Goal: Transaction & Acquisition: Purchase product/service

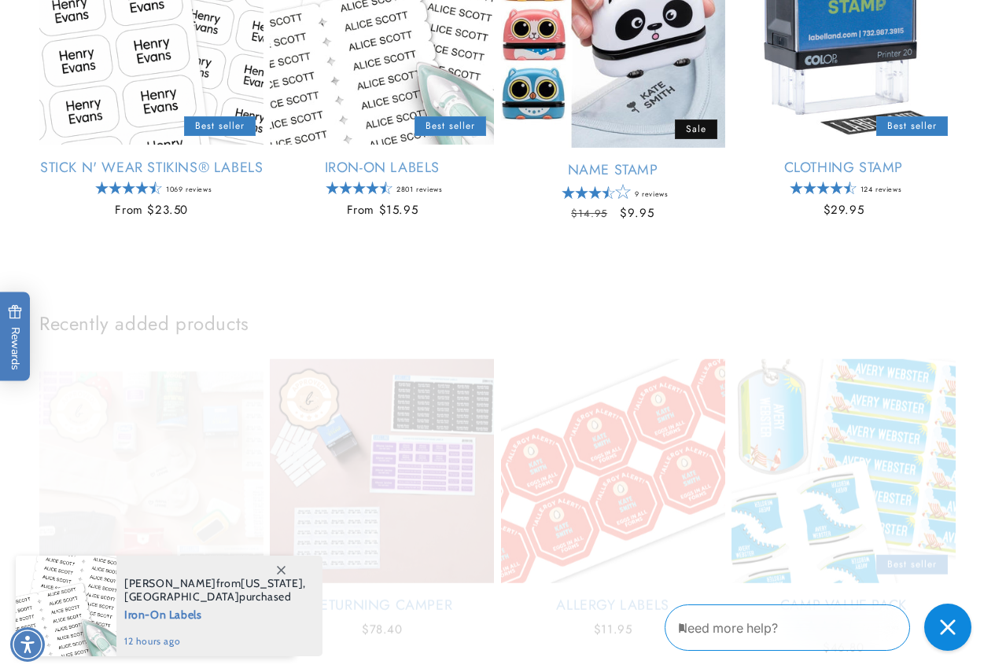
scroll to position [708, 0]
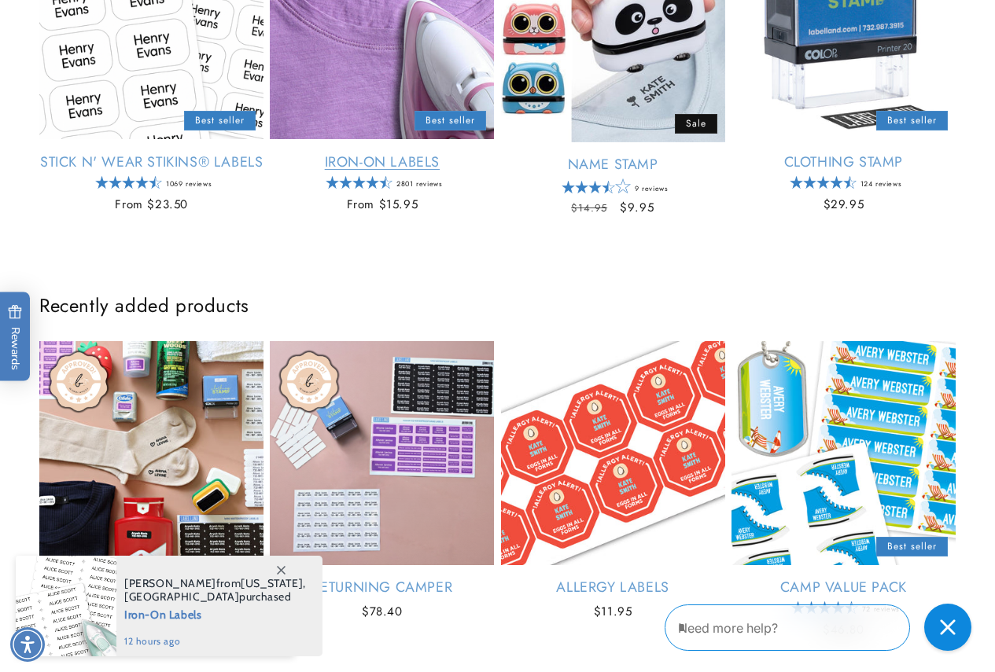
click at [394, 169] on link "Iron-On Labels" at bounding box center [382, 162] width 224 height 18
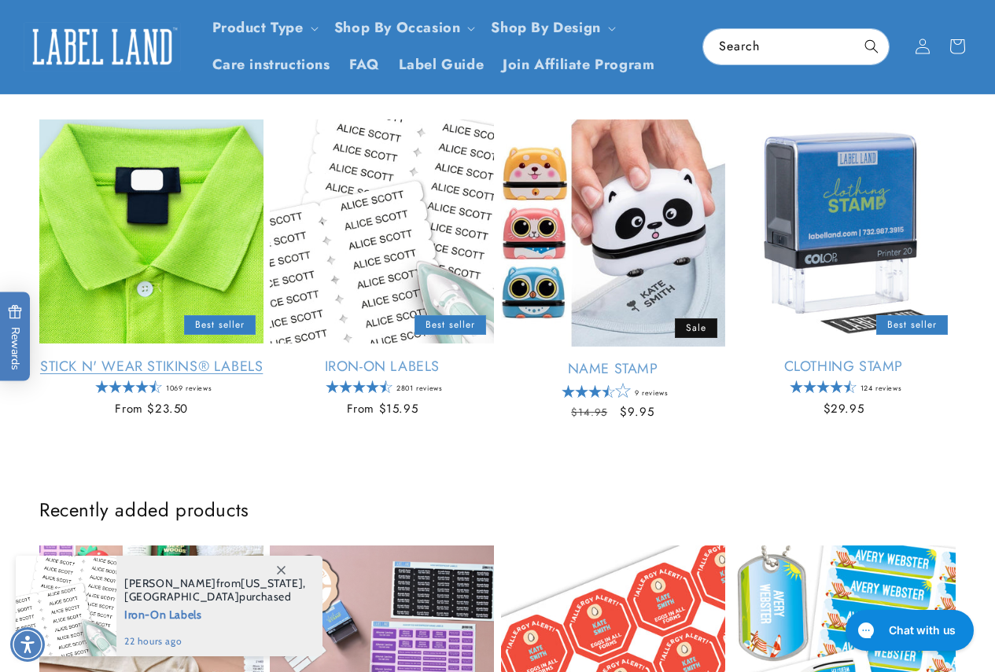
click at [149, 376] on link "Stick N' Wear Stikins® Labels" at bounding box center [151, 367] width 224 height 18
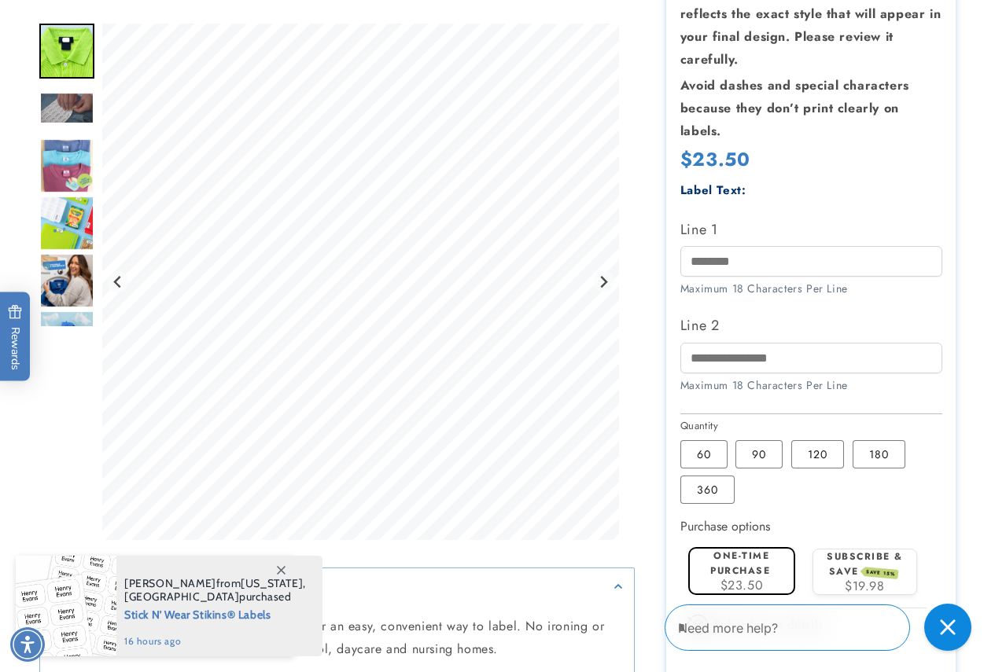
scroll to position [550, 0]
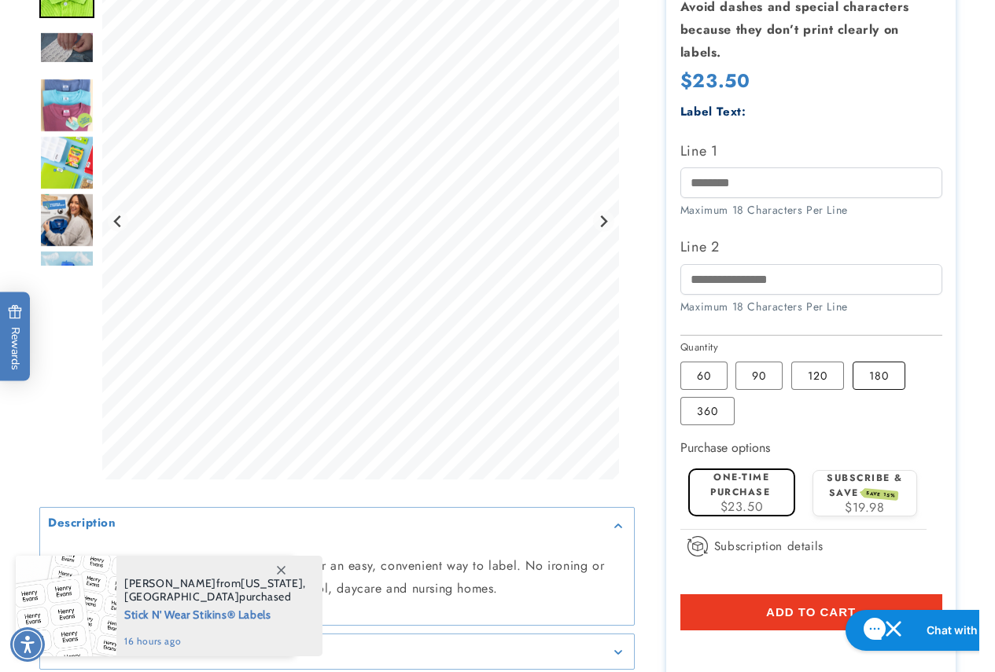
click at [882, 377] on label "180 Variant sold out or unavailable" at bounding box center [878, 376] width 53 height 28
click at [821, 377] on label "120 Variant sold out or unavailable" at bounding box center [817, 376] width 53 height 28
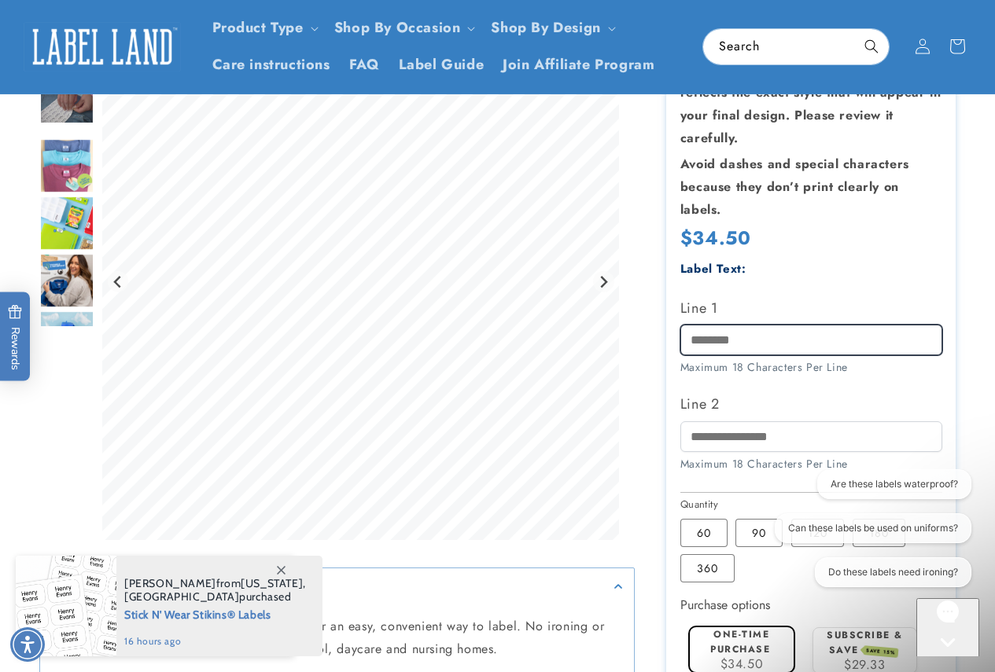
click at [735, 338] on input "Line 1" at bounding box center [811, 340] width 262 height 31
type input "****"
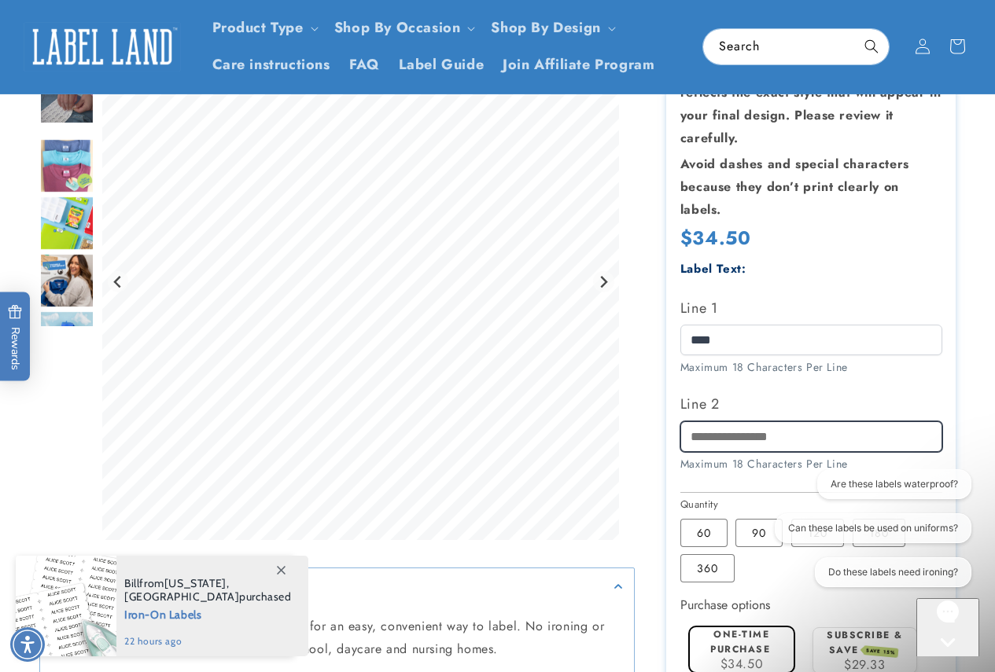
click at [752, 443] on input "Line 2" at bounding box center [811, 436] width 262 height 31
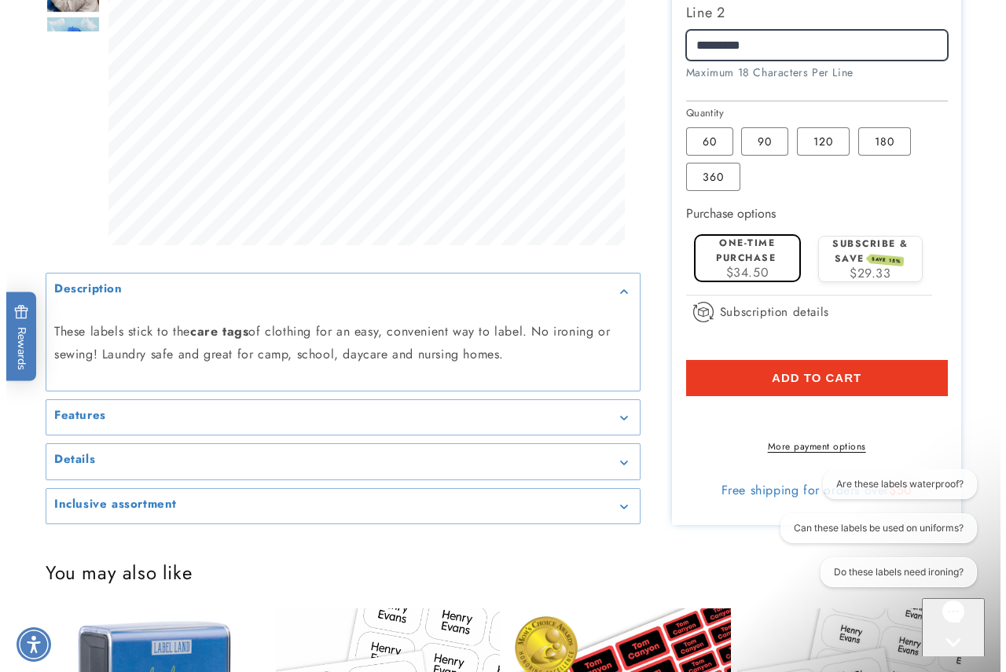
scroll to position [786, 0]
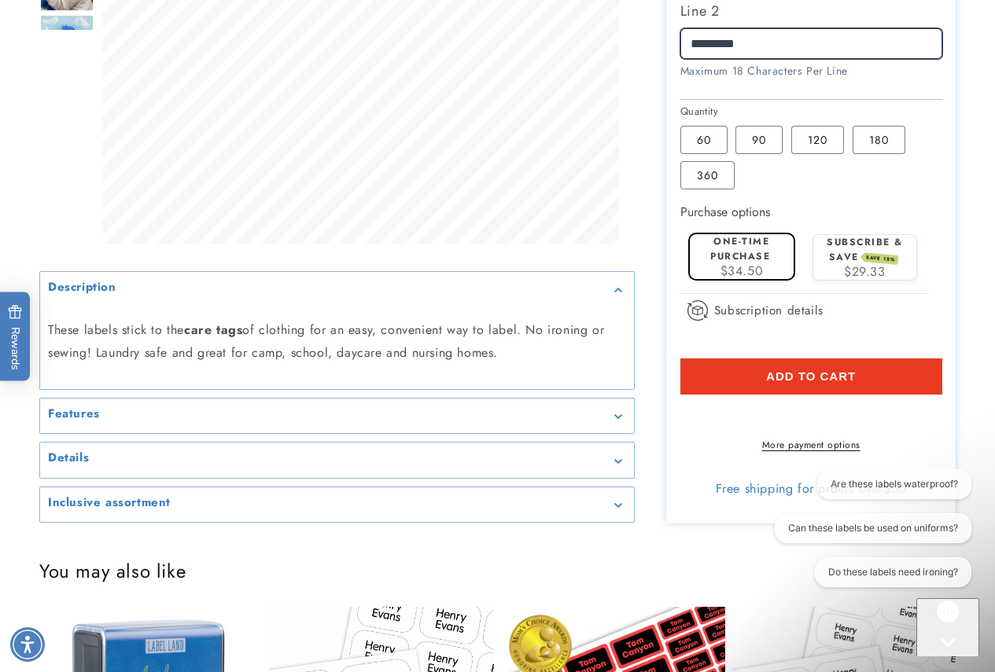
type input "*********"
click at [790, 373] on span "Add to cart" at bounding box center [811, 377] width 90 height 14
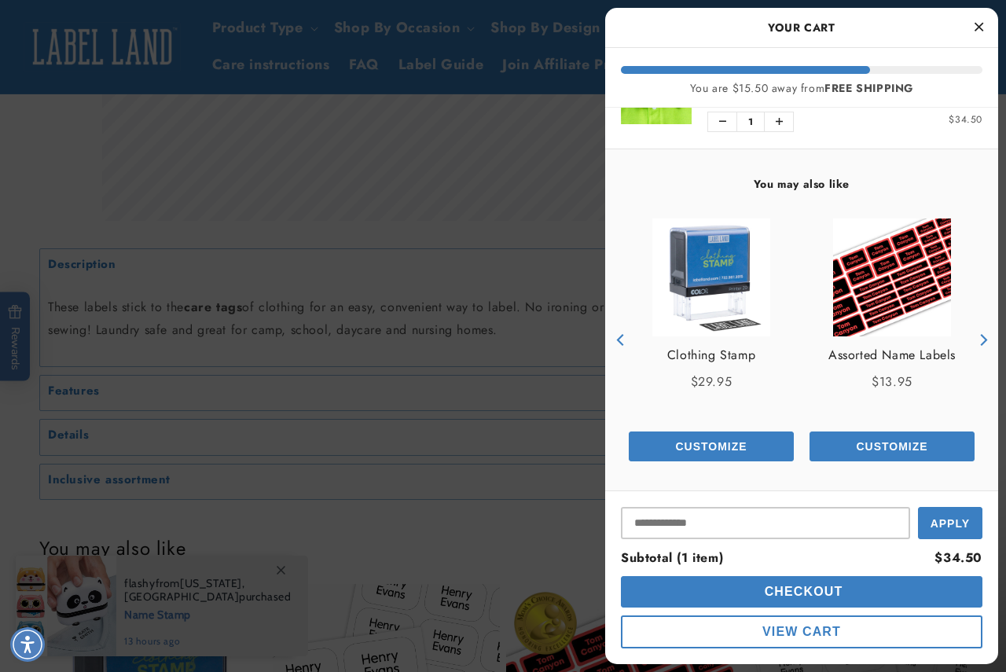
scroll to position [81, 0]
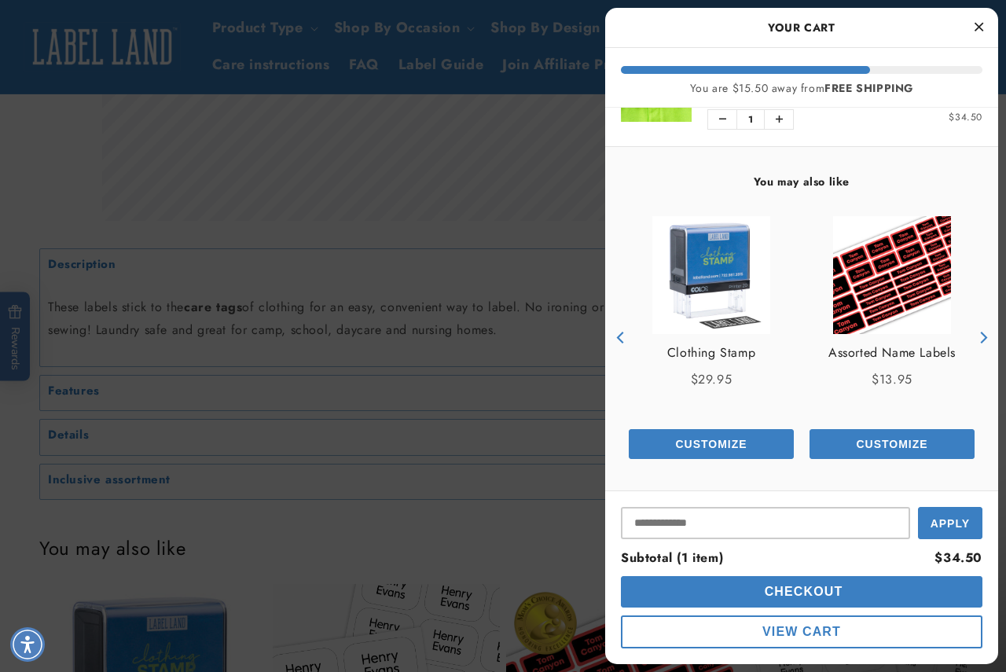
click at [785, 595] on span "Checkout" at bounding box center [802, 591] width 83 height 13
